Goal: Information Seeking & Learning: Learn about a topic

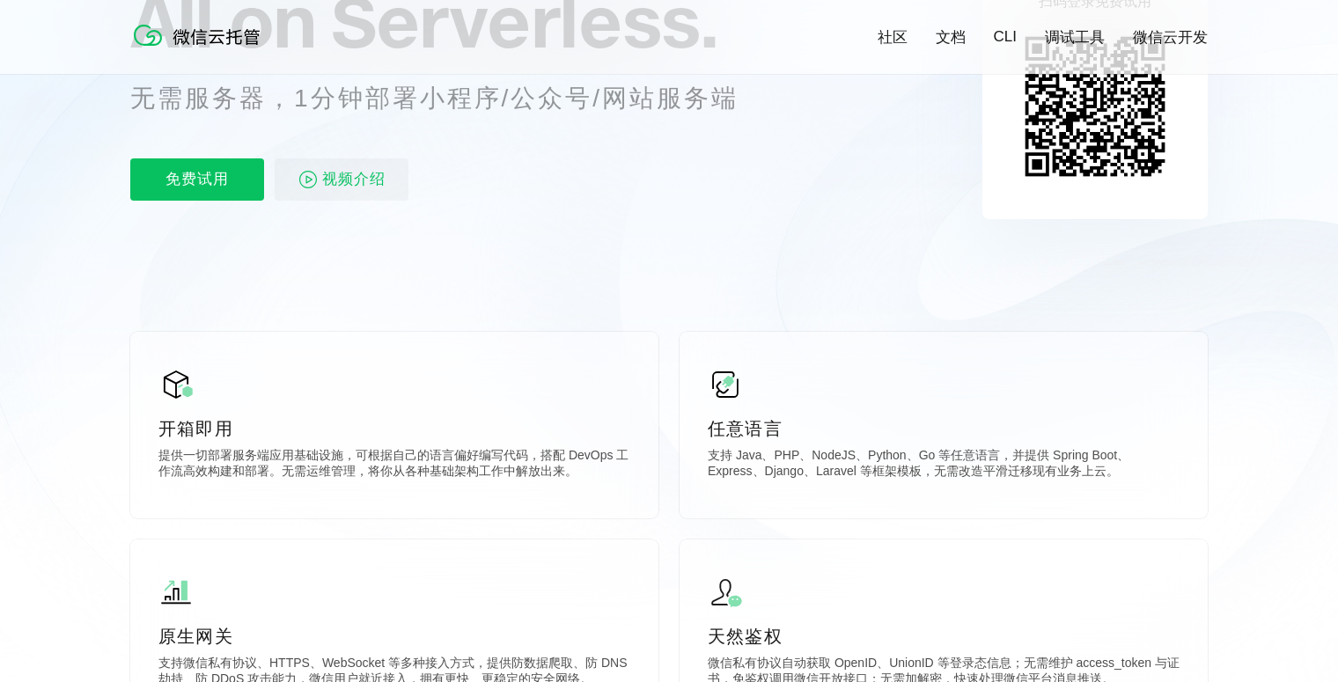
scroll to position [264, 0]
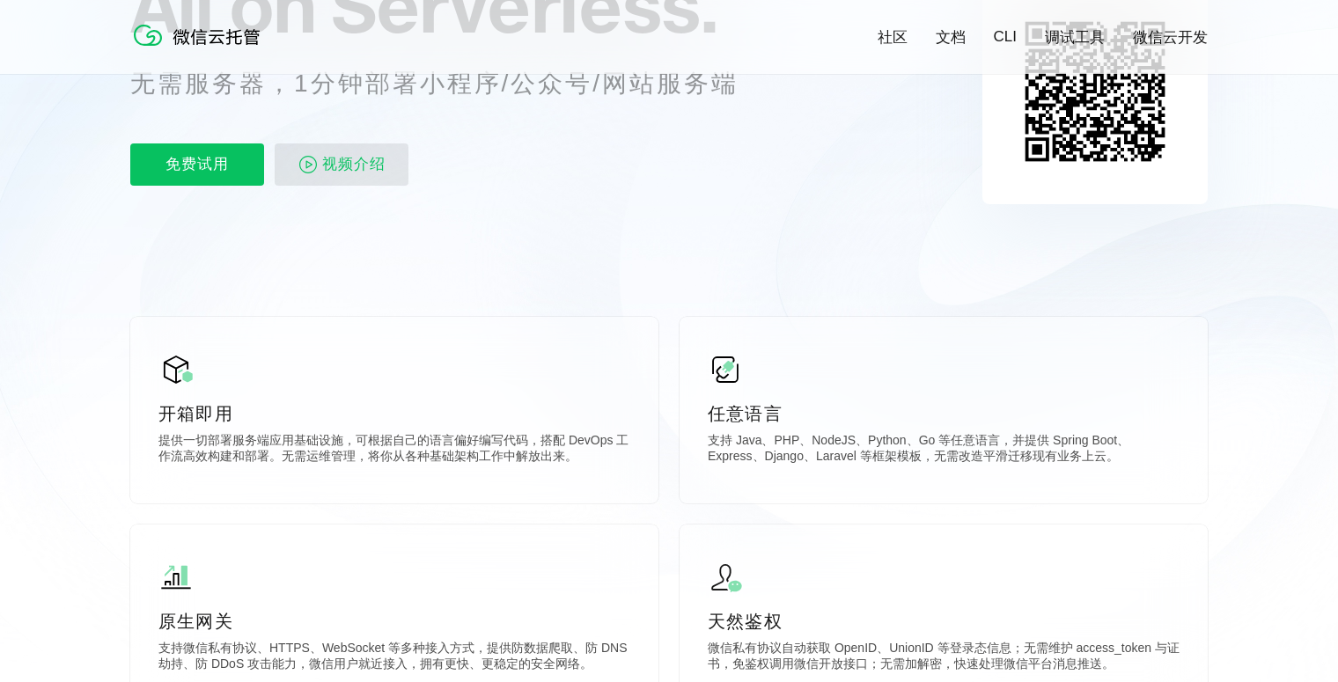
click at [358, 174] on span "视频介绍" at bounding box center [353, 165] width 63 height 42
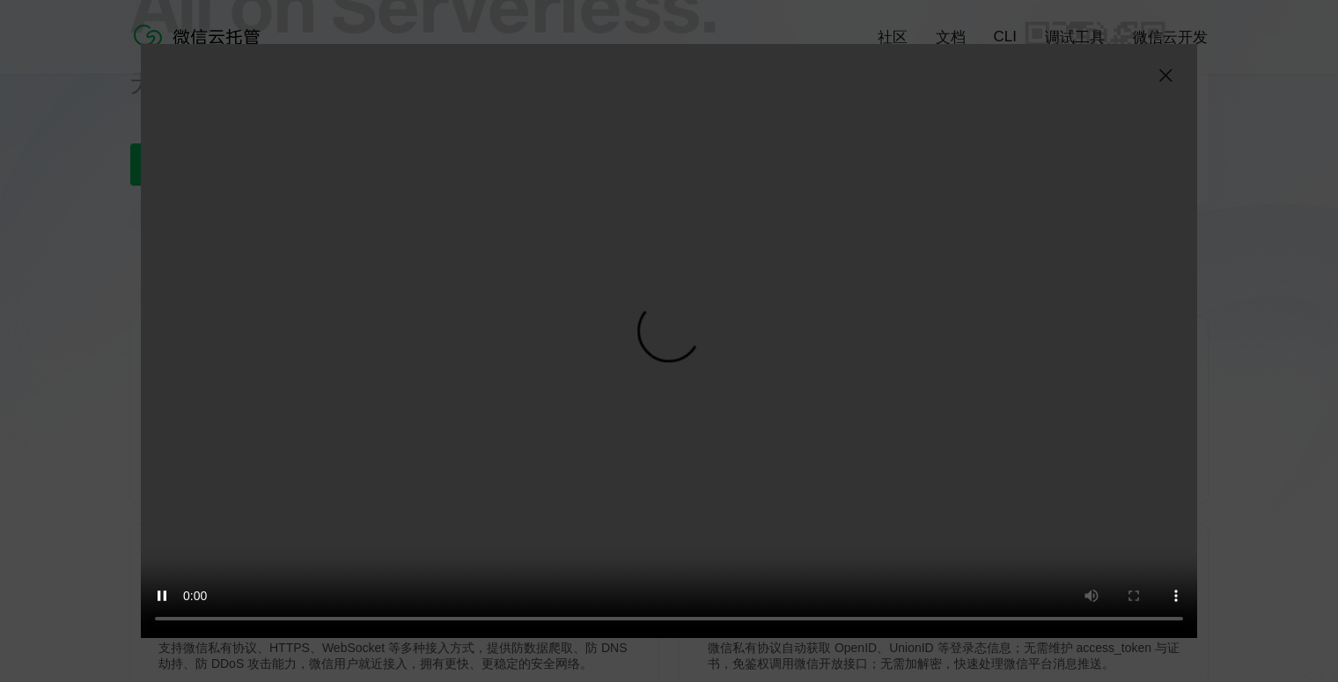
click at [1166, 78] on img at bounding box center [1165, 75] width 21 height 21
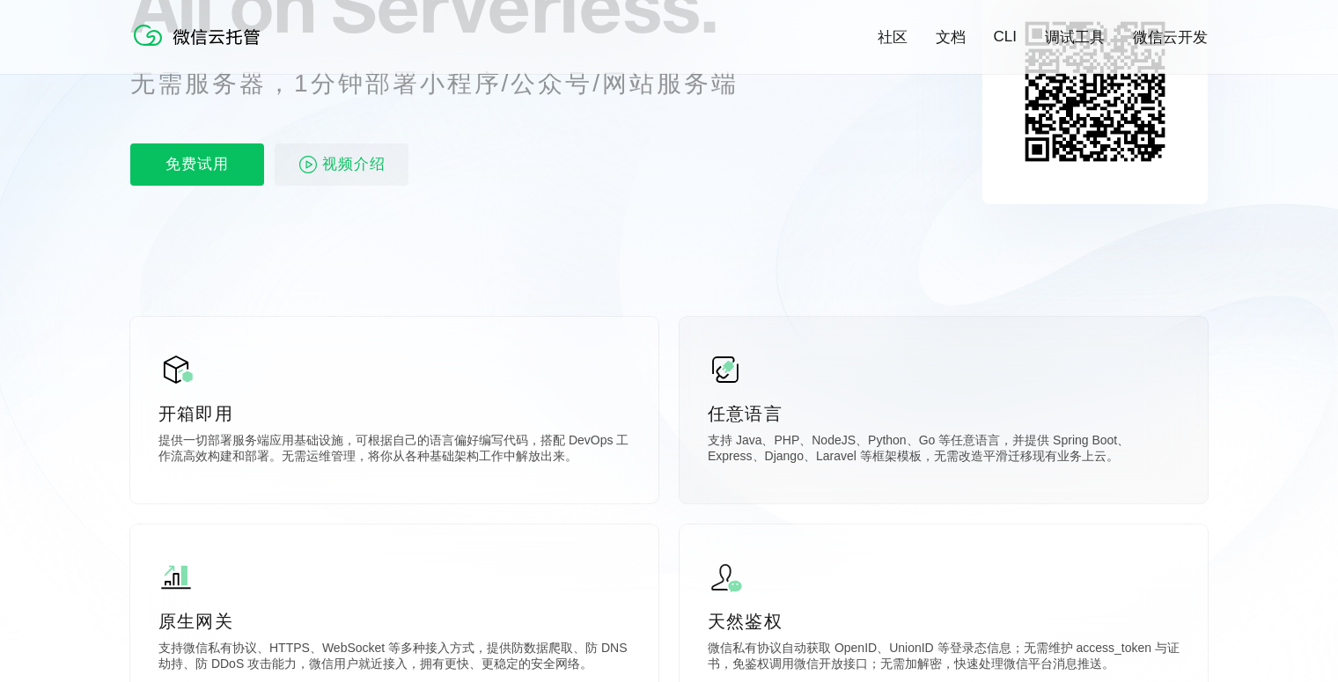
click at [1072, 396] on div "任意语言 支持 Java、PHP、NodeJS、Python、Go 等任意语言，并提供 Spring Boot、Express、Django、Laravel …" at bounding box center [944, 410] width 528 height 187
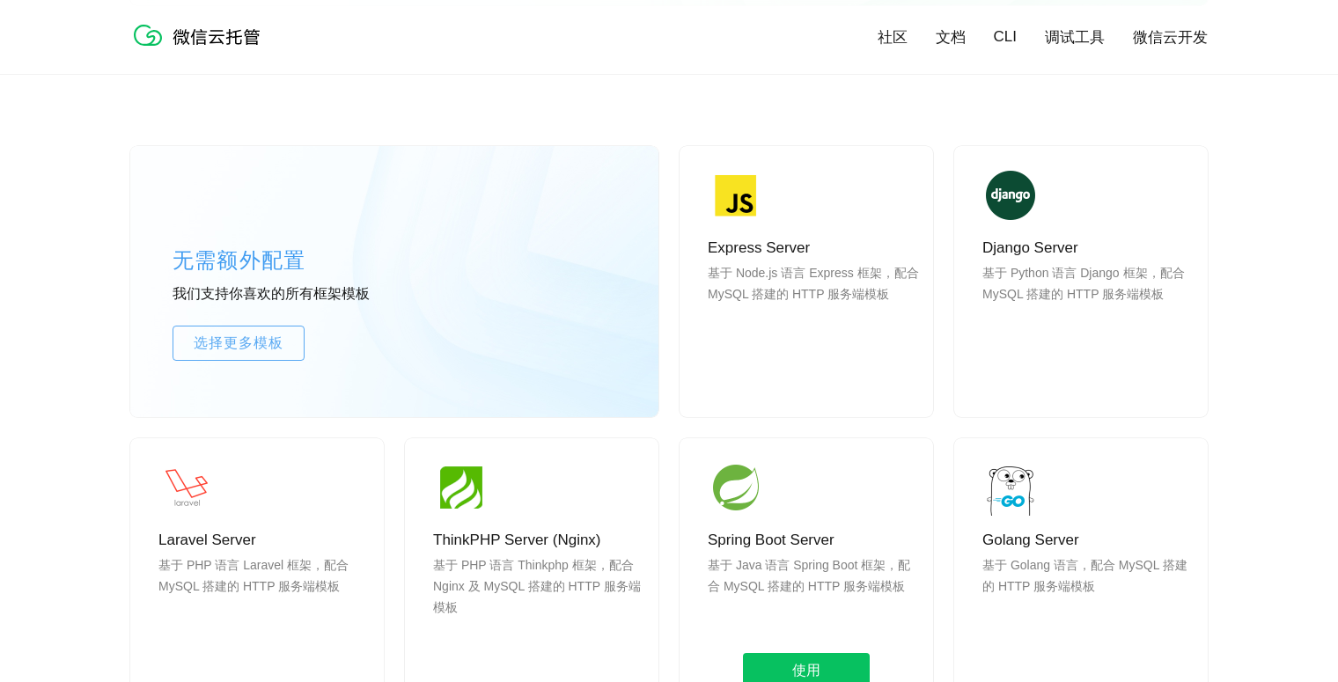
scroll to position [1409, 0]
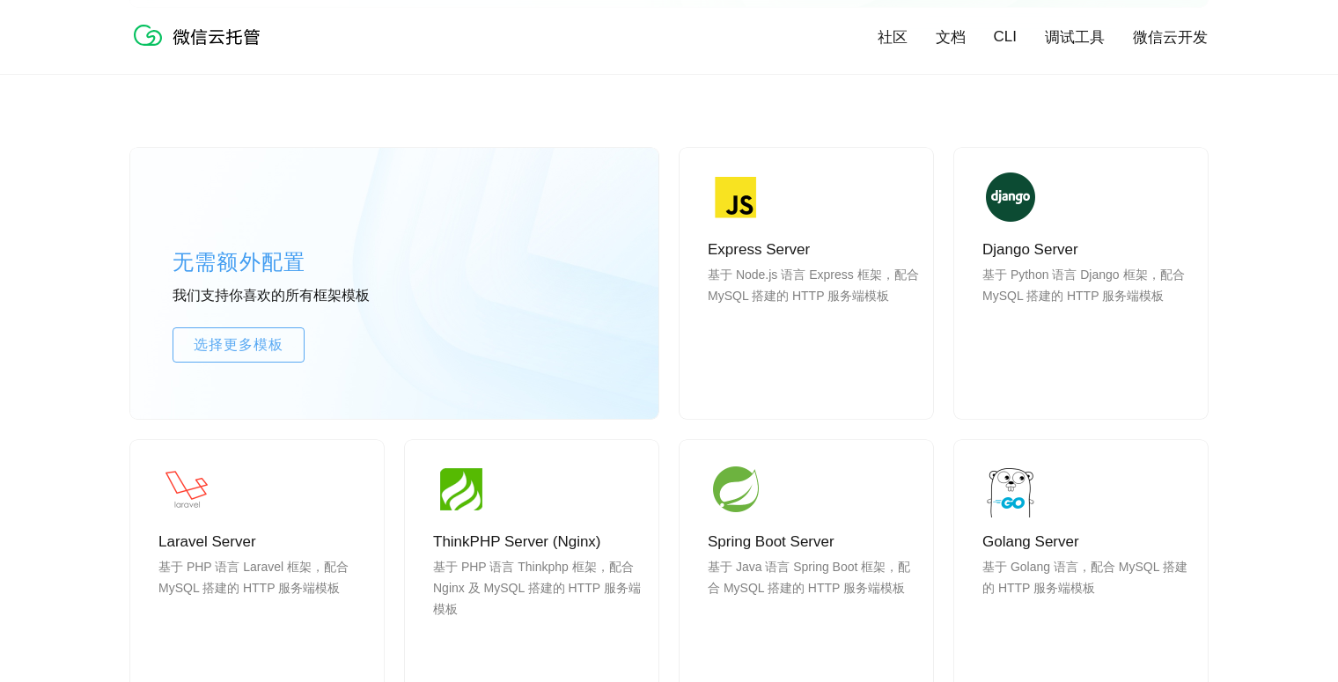
scroll to position [0, 3131]
